Goal: Go to known website: Go to known website

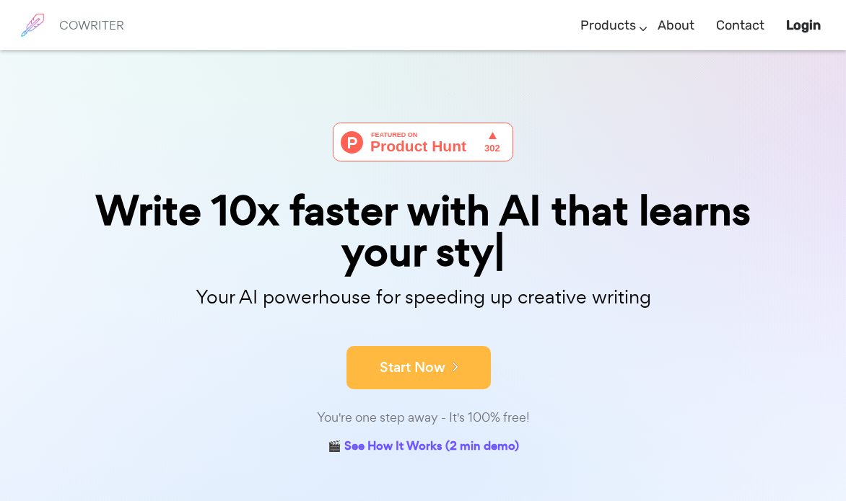
click at [453, 374] on icon at bounding box center [451, 367] width 13 height 16
